Goal: Use online tool/utility: Utilize a website feature to perform a specific function

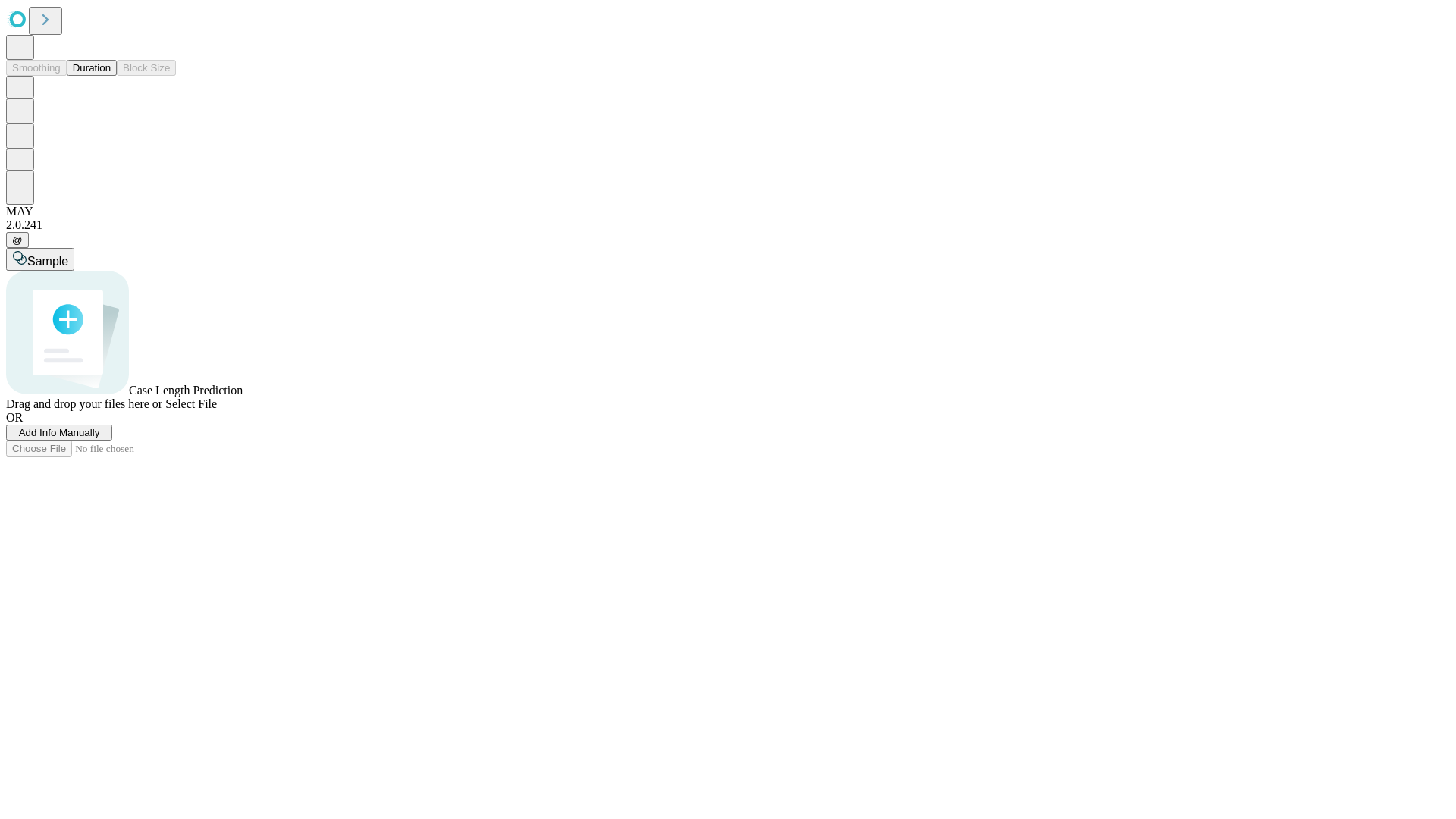
click at [111, 76] on button "Duration" at bounding box center [92, 67] width 50 height 16
click at [100, 439] on span "Add Info Manually" at bounding box center [60, 433] width 81 height 12
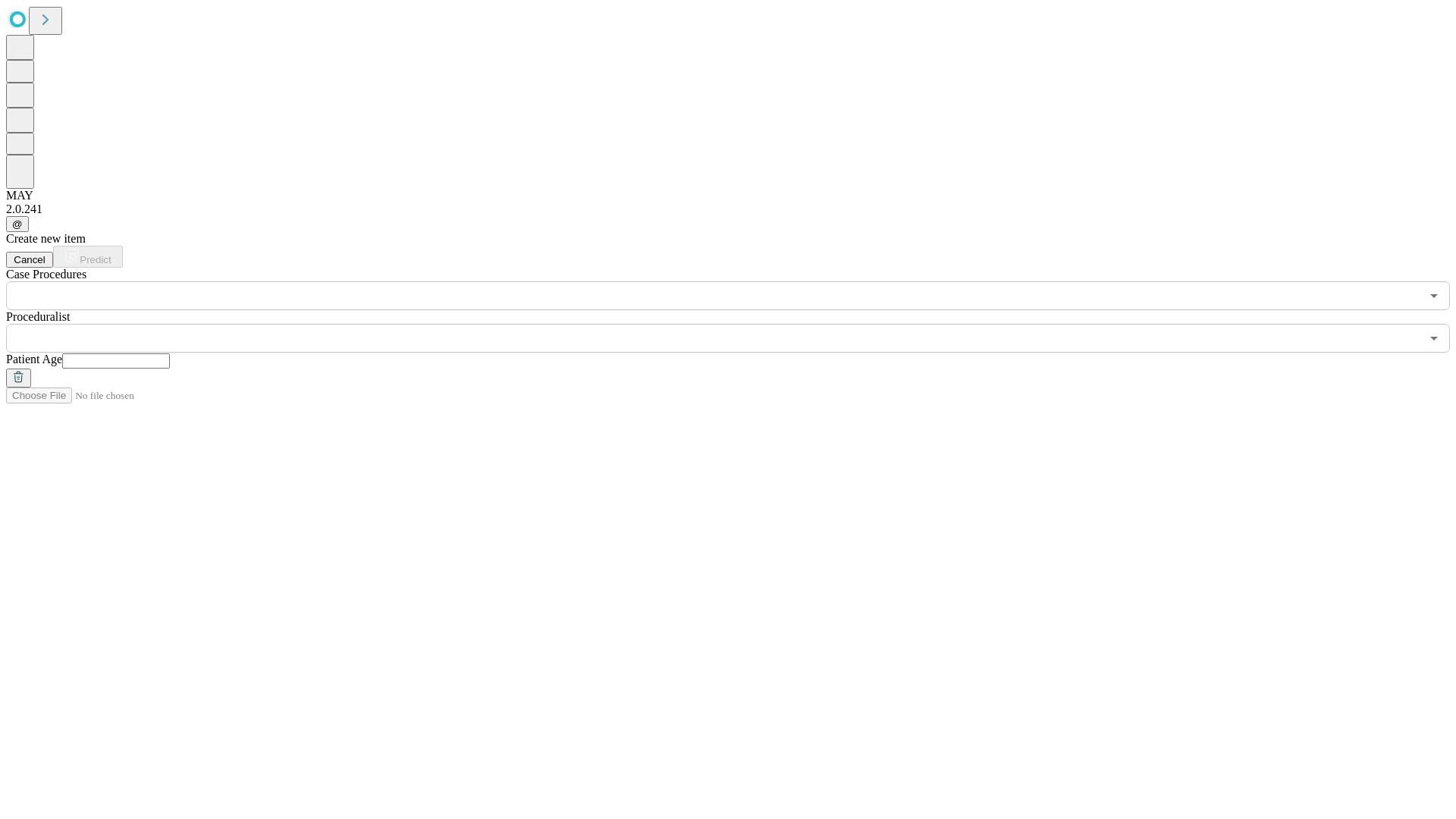
click at [169, 353] on input "text" at bounding box center [116, 361] width 107 height 15
type input "**"
click at [738, 324] on input "text" at bounding box center [713, 338] width 1414 height 29
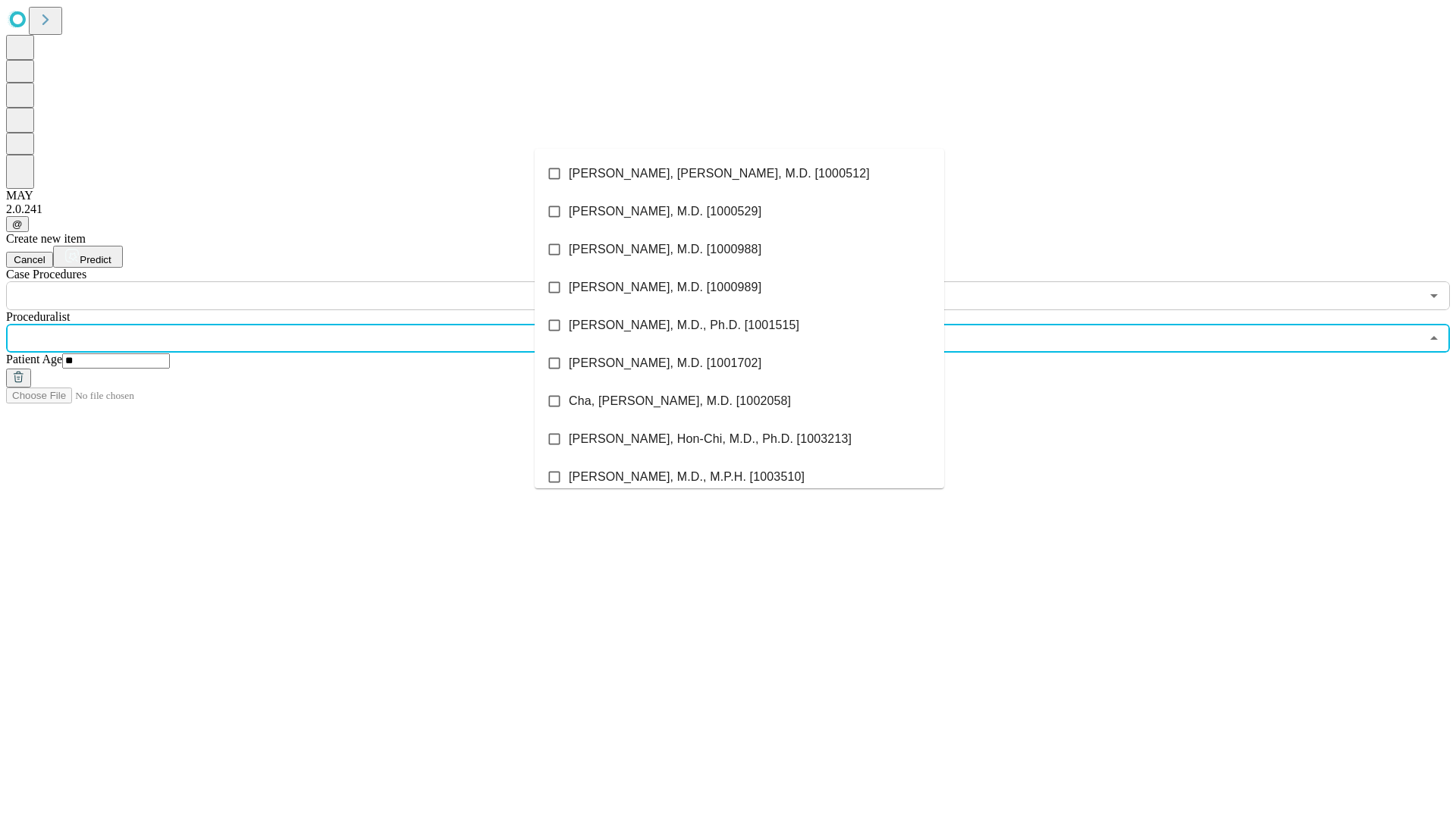
click at [739, 174] on li "[PERSON_NAME], [PERSON_NAME], M.D. [1000512]" at bounding box center [739, 173] width 409 height 38
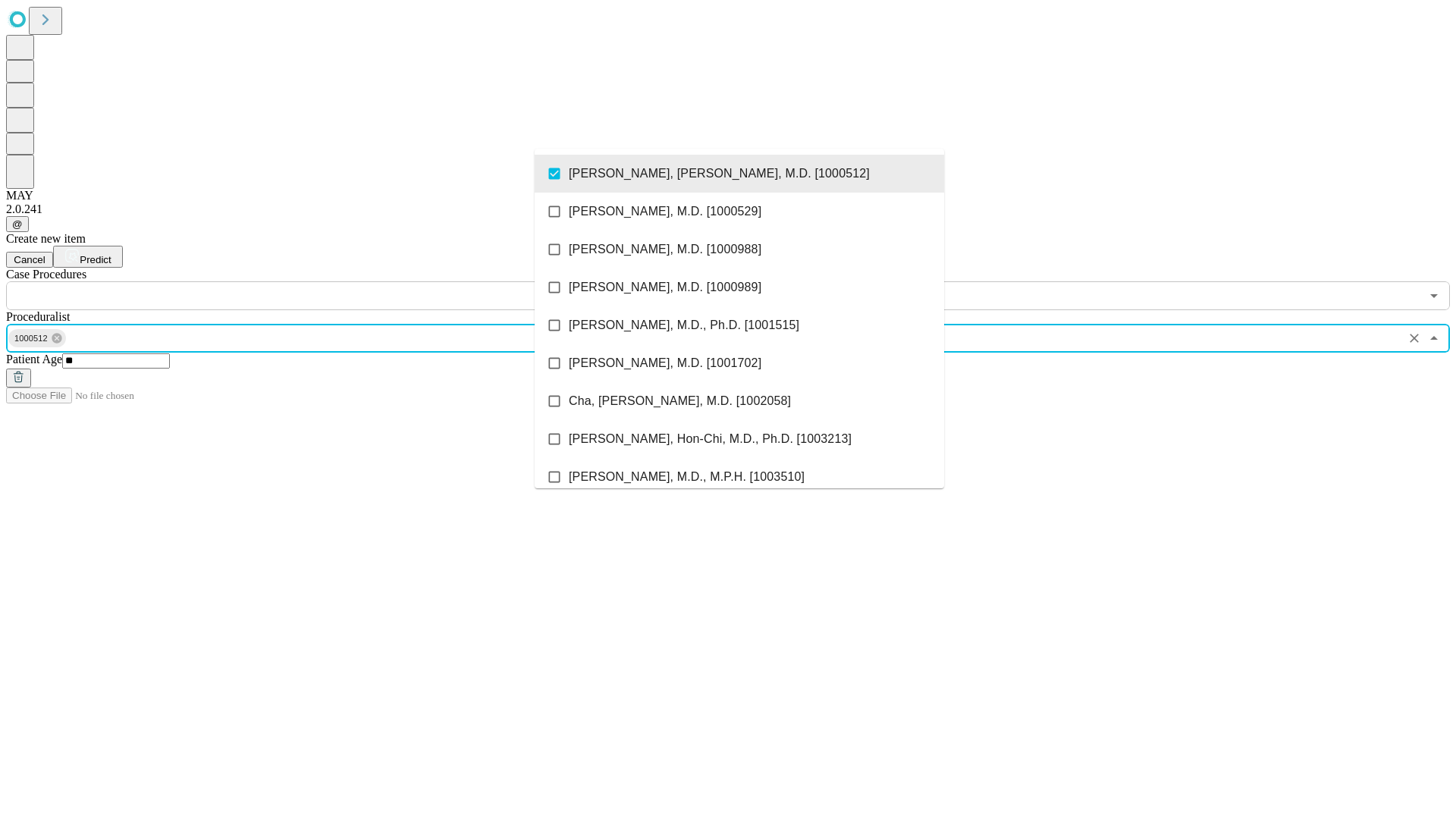
click at [319, 281] on input "text" at bounding box center [713, 295] width 1414 height 29
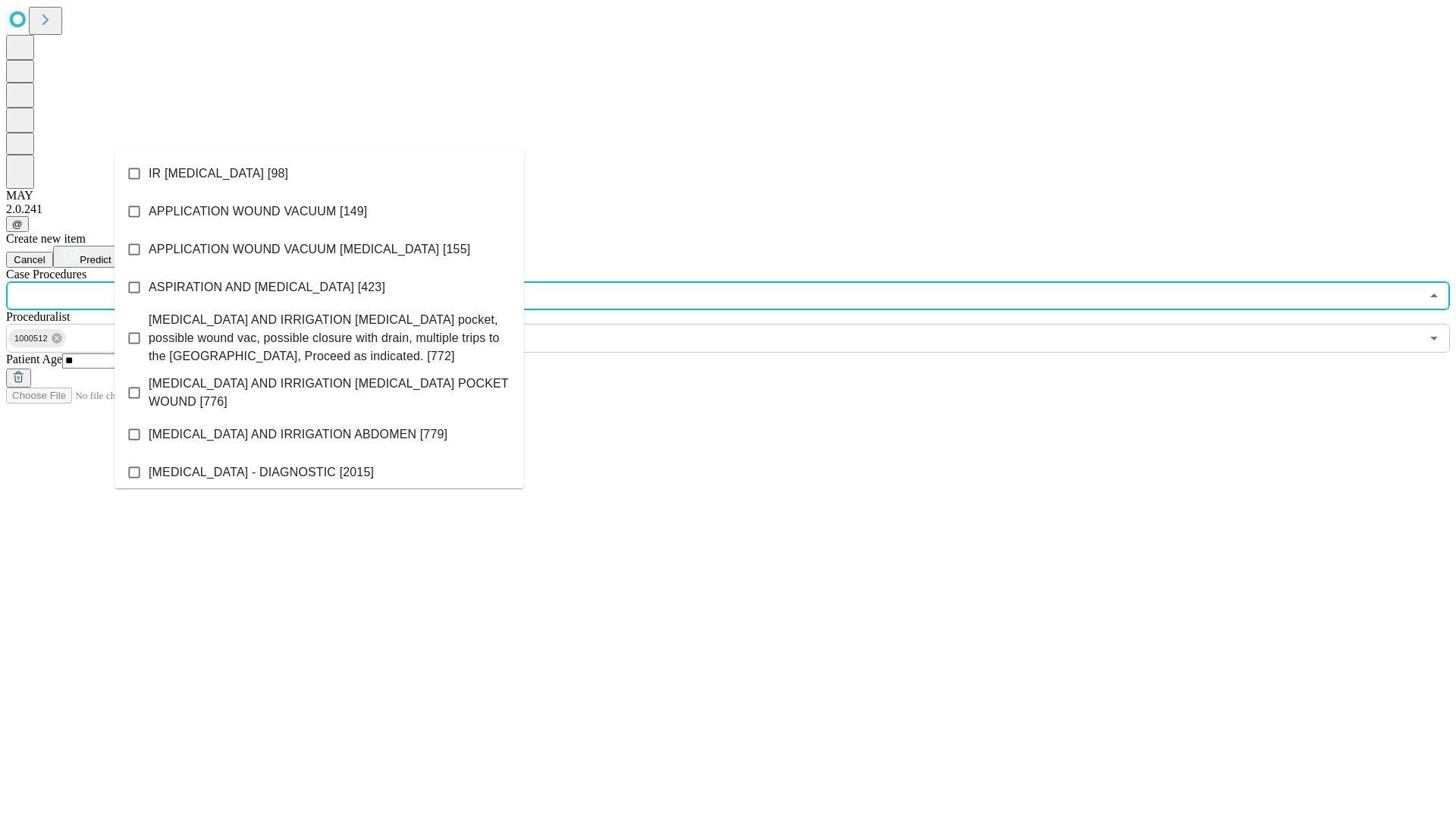
click at [320, 174] on li "IR [MEDICAL_DATA] [98]" at bounding box center [320, 173] width 409 height 38
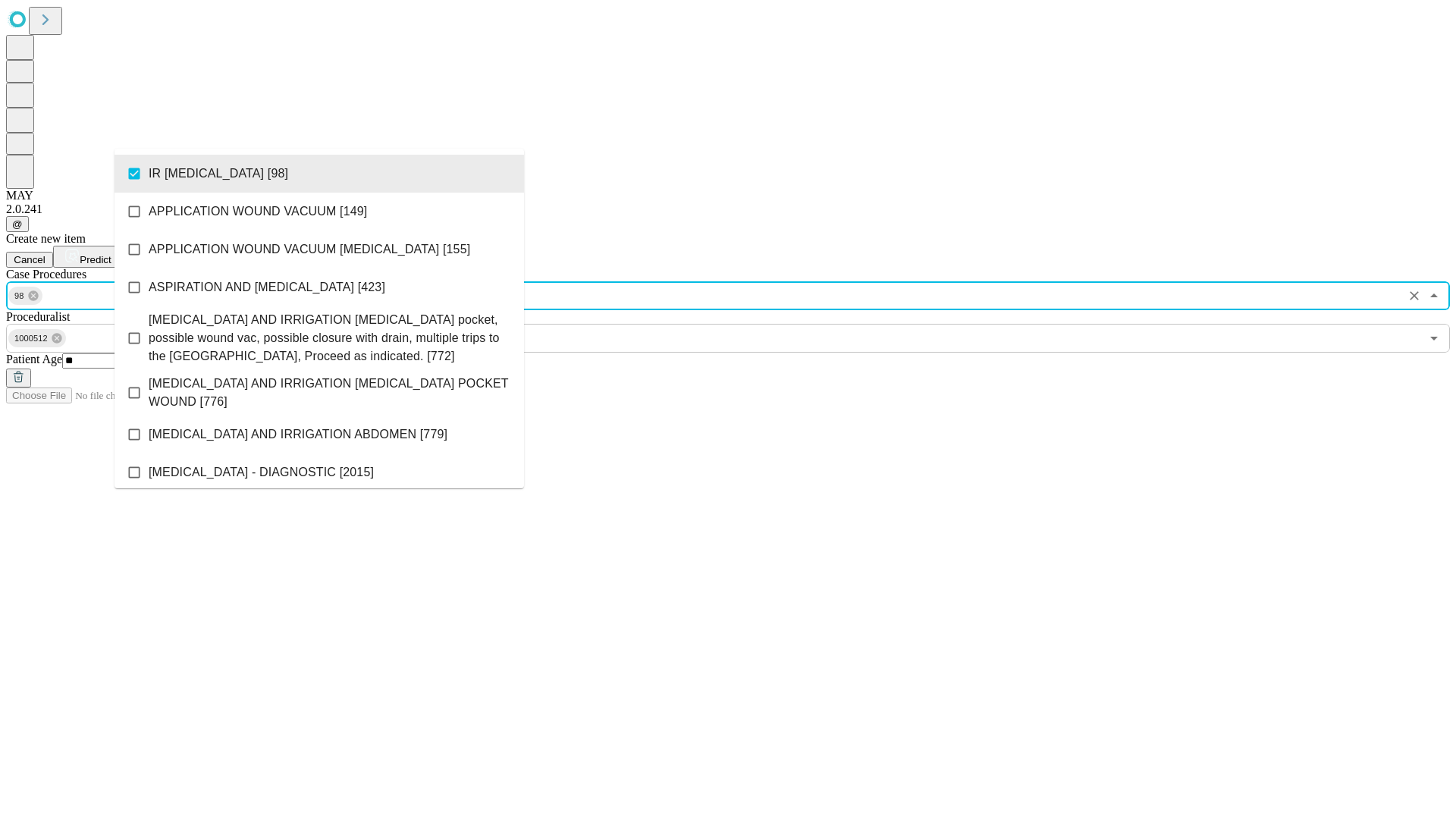
click at [111, 254] on span "Predict" at bounding box center [95, 260] width 31 height 12
